Goal: Find specific page/section: Find specific page/section

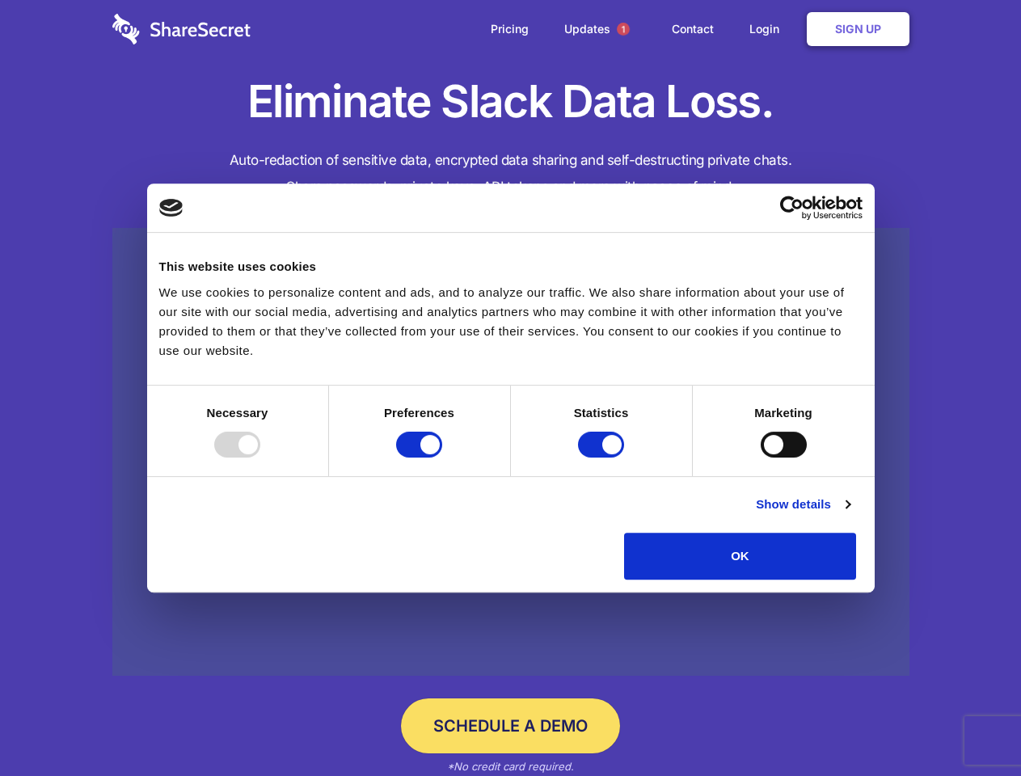
click at [260, 458] on div at bounding box center [237, 445] width 46 height 26
click at [442, 458] on input "Preferences" at bounding box center [419, 445] width 46 height 26
checkbox input "false"
click at [603, 458] on input "Statistics" at bounding box center [601, 445] width 46 height 26
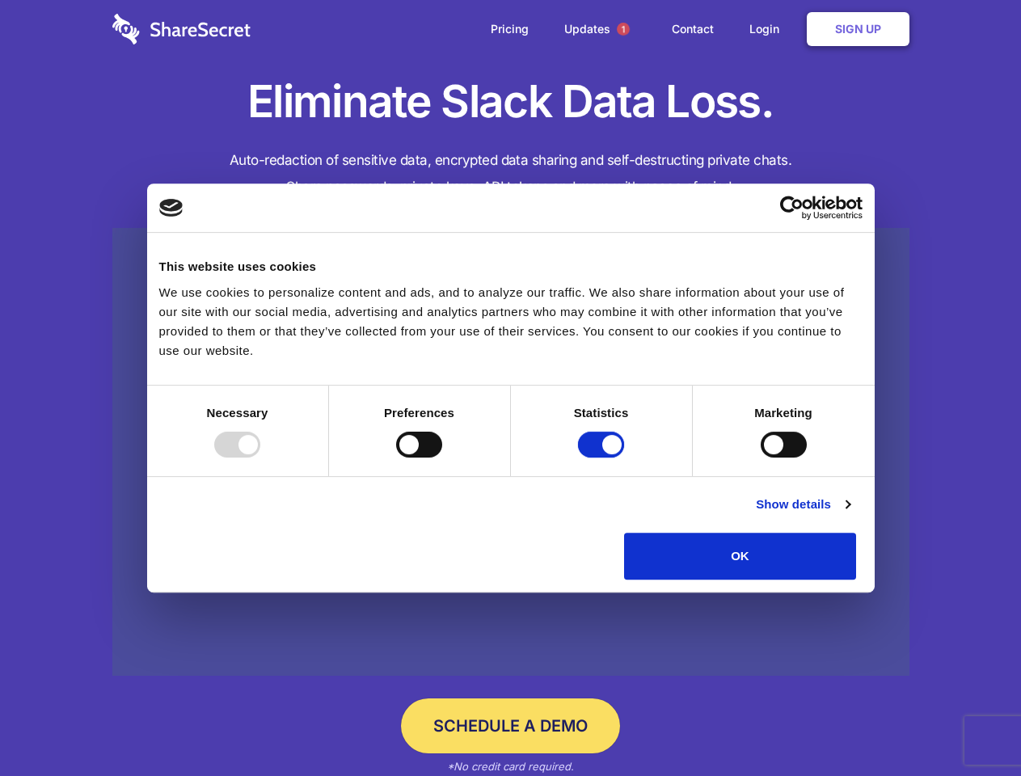
checkbox input "false"
click at [761, 458] on input "Marketing" at bounding box center [784, 445] width 46 height 26
checkbox input "true"
click at [850, 514] on link "Show details" at bounding box center [803, 504] width 94 height 19
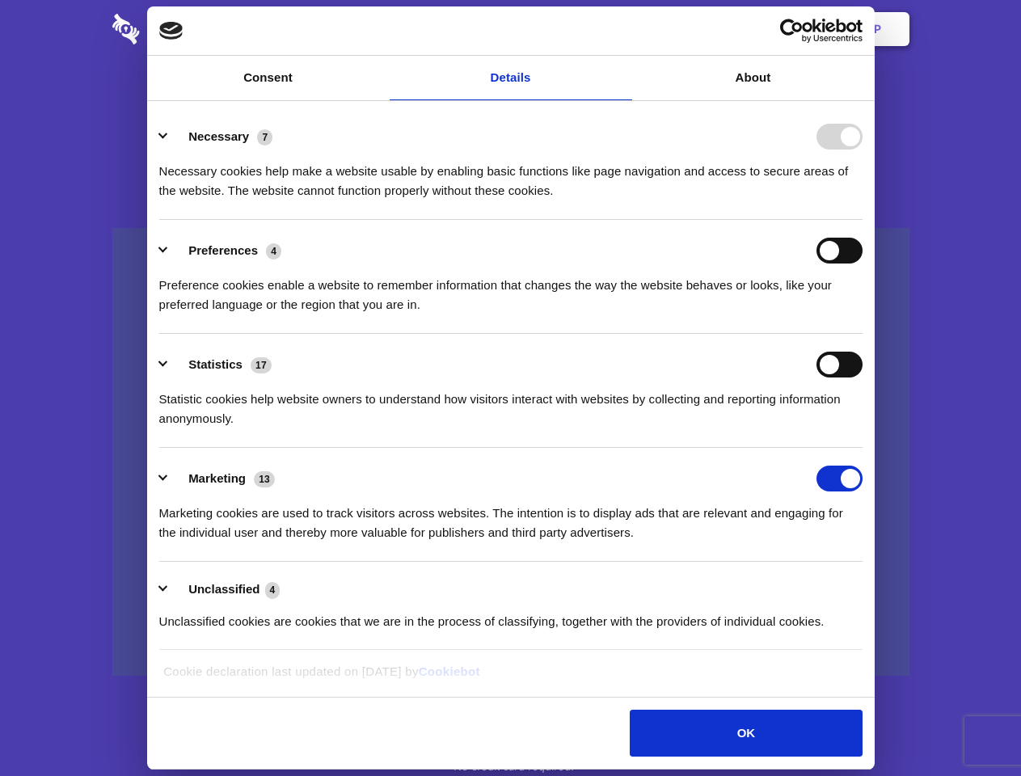
click at [862, 220] on li "Necessary 7 Necessary cookies help make a website usable by enabling basic func…" at bounding box center [510, 163] width 703 height 114
click at [622, 29] on span "1" at bounding box center [623, 29] width 13 height 13
